Goal: Navigation & Orientation: Find specific page/section

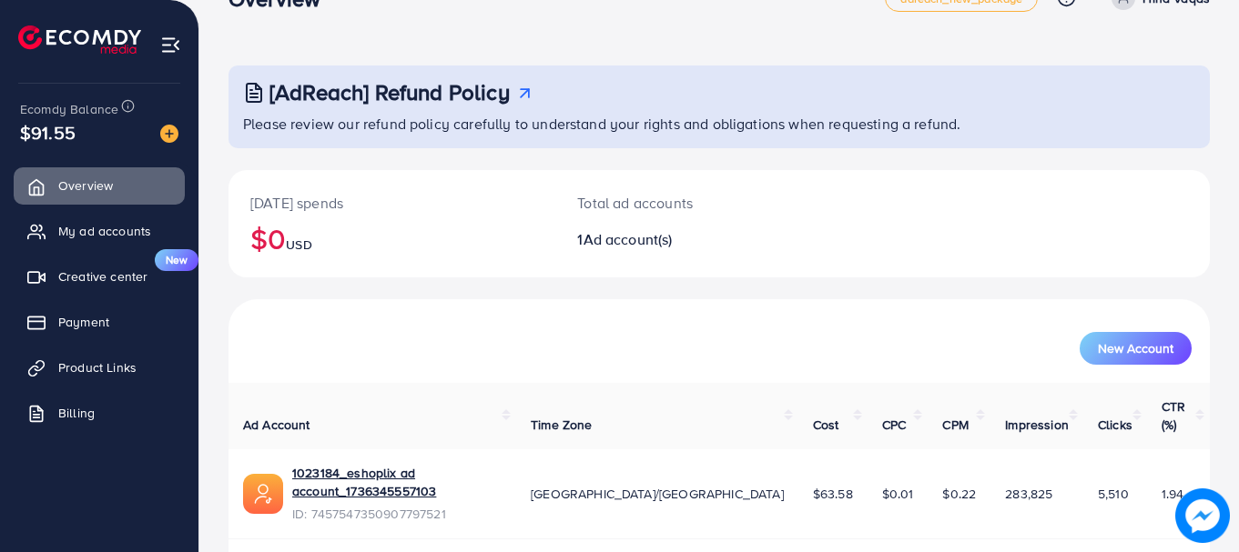
scroll to position [74, 0]
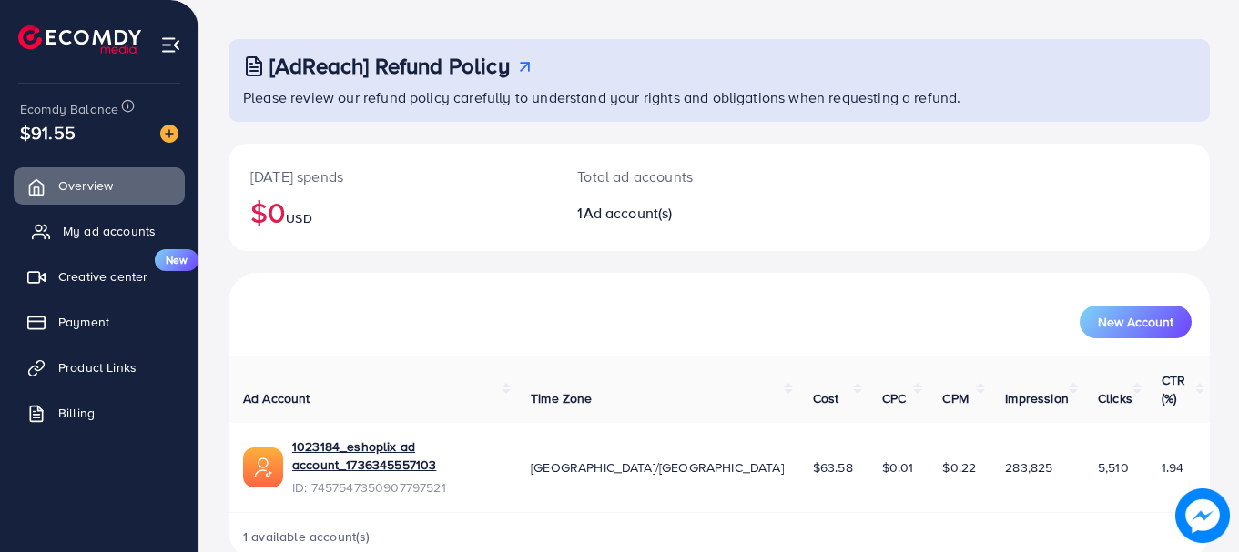
click at [136, 231] on span "My ad accounts" at bounding box center [109, 231] width 93 height 18
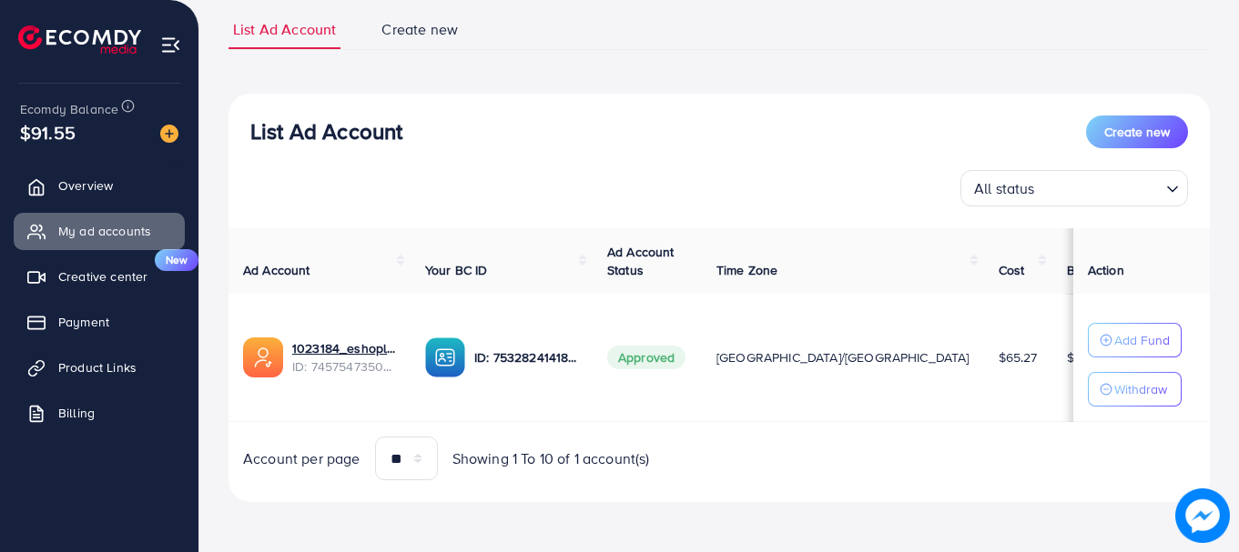
scroll to position [126, 0]
click at [118, 277] on span "Creative center" at bounding box center [107, 277] width 89 height 18
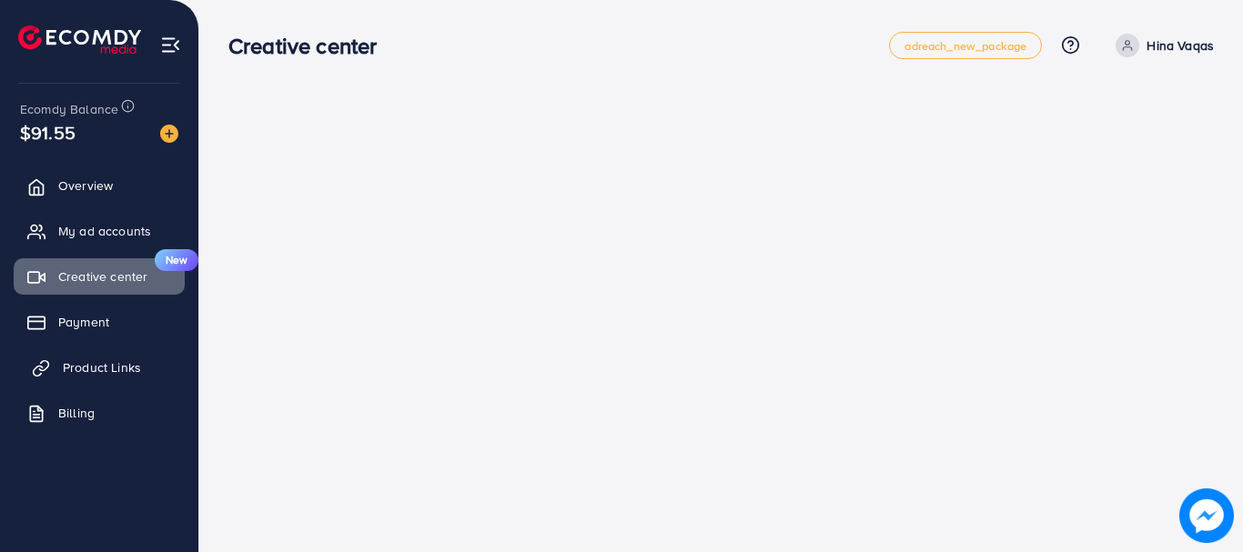
click at [137, 367] on span "Product Links" at bounding box center [102, 368] width 78 height 18
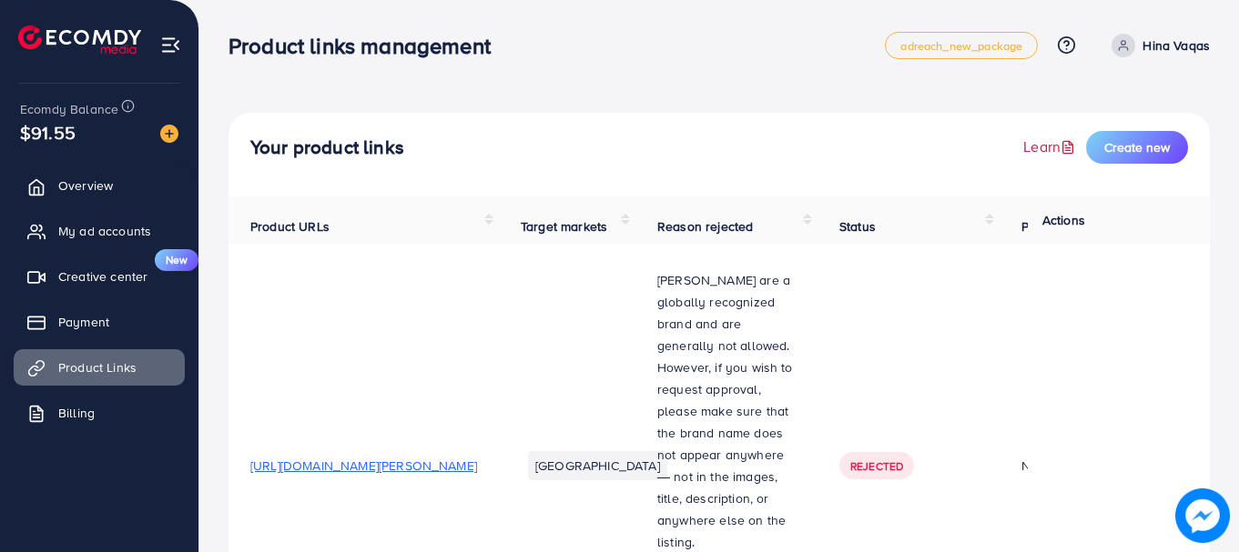
click at [1061, 143] on icon at bounding box center [1067, 147] width 15 height 15
